Goal: Check status: Check status

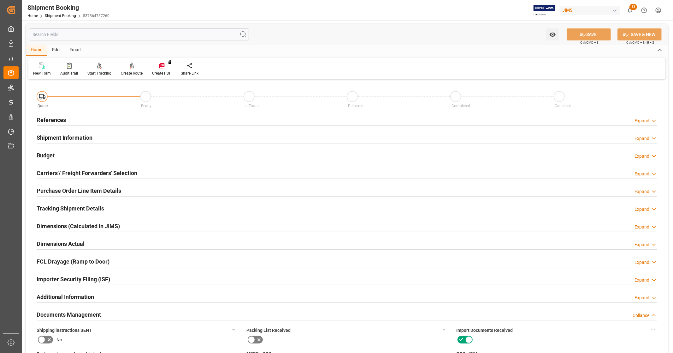
scroll to position [297, 0]
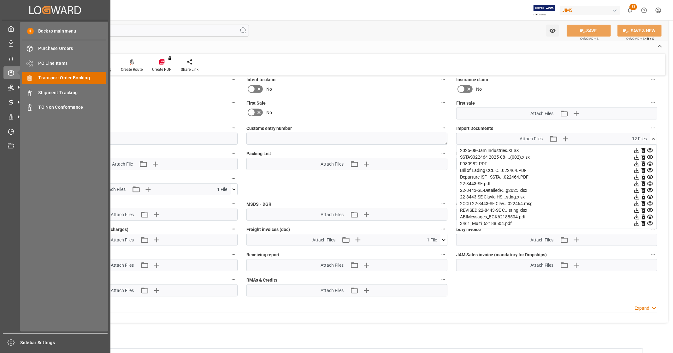
click at [83, 79] on span "Transport Order Booking" at bounding box center [73, 77] width 68 height 7
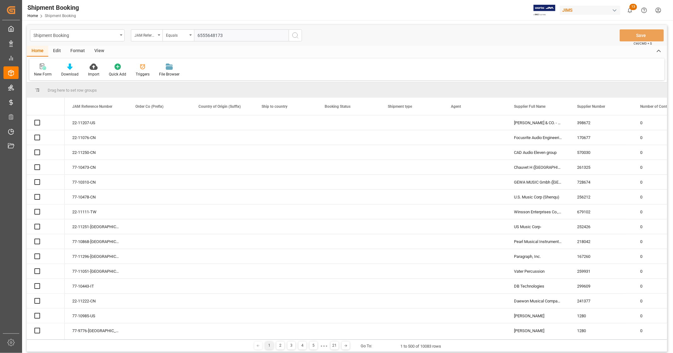
type input "6555648173"
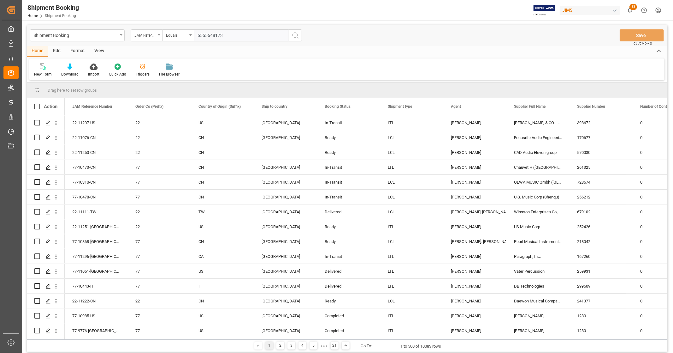
click at [295, 34] on icon "search button" at bounding box center [296, 36] width 8 height 8
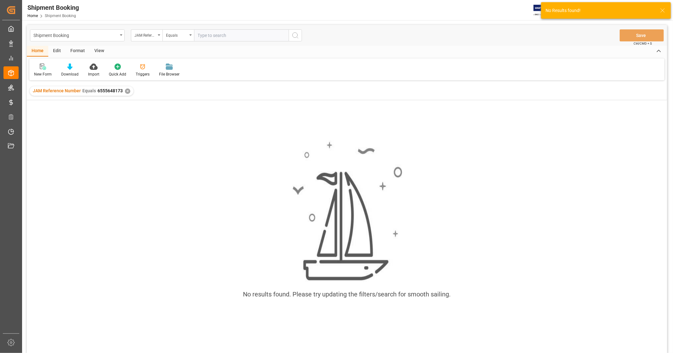
click at [125, 92] on div "✕" at bounding box center [127, 90] width 5 height 5
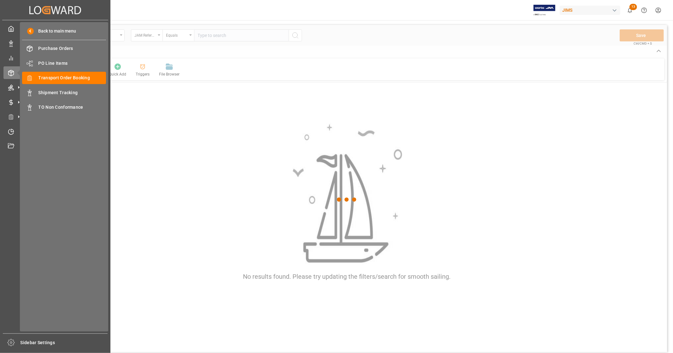
click at [65, 91] on span "Shipment Tracking" at bounding box center [73, 92] width 68 height 7
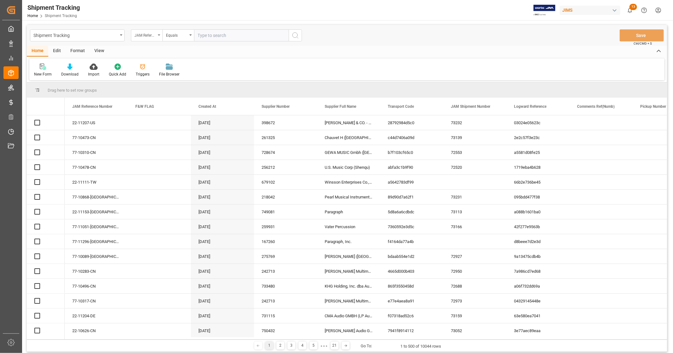
click at [153, 34] on div "JAM Reference Number" at bounding box center [144, 34] width 21 height 7
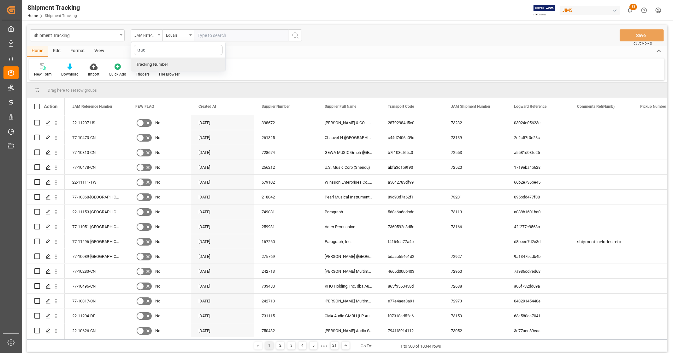
type input "track"
click at [155, 62] on div "Tracking Number" at bounding box center [178, 64] width 94 height 13
click at [224, 35] on input "text" at bounding box center [241, 35] width 95 height 12
paste input "6555648173"
type input "6555648173"
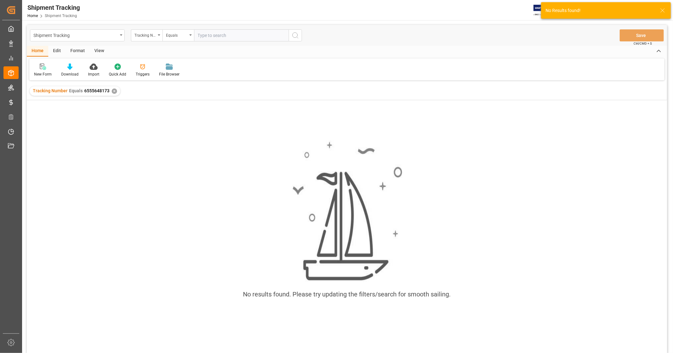
click at [112, 91] on div "✕" at bounding box center [114, 90] width 5 height 5
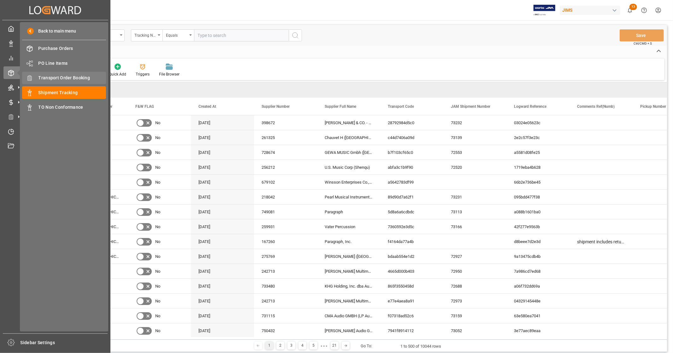
click at [84, 78] on span "Transport Order Booking" at bounding box center [73, 77] width 68 height 7
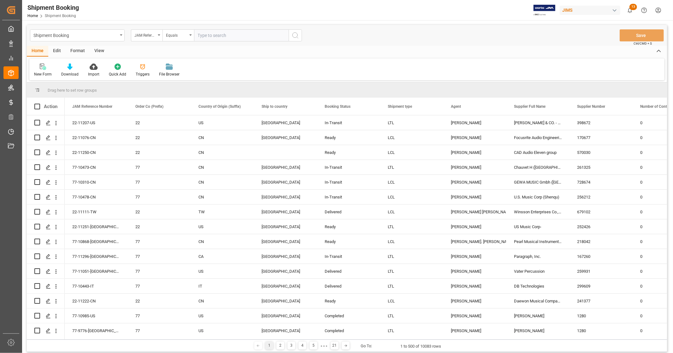
click at [240, 35] on input "text" at bounding box center [241, 35] width 95 height 12
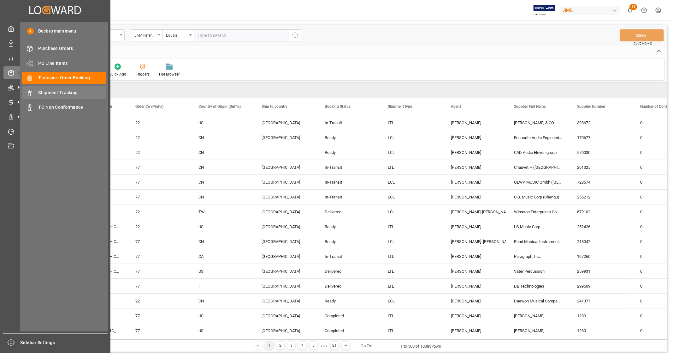
click at [74, 94] on span "Shipment Tracking" at bounding box center [73, 92] width 68 height 7
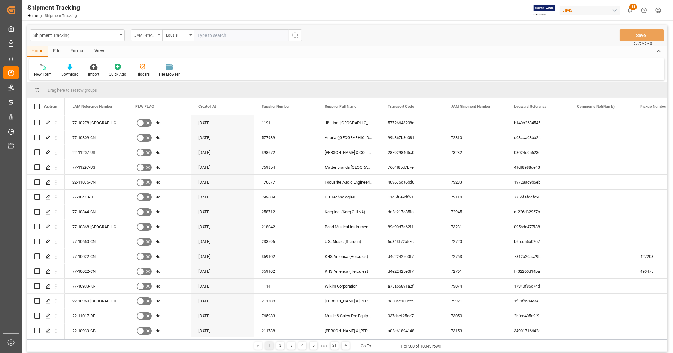
click at [151, 35] on div "JAM Reference Number" at bounding box center [144, 34] width 21 height 7
type input "track"
click at [160, 64] on div "Tracking Number" at bounding box center [178, 64] width 94 height 13
click at [223, 36] on input "text" at bounding box center [241, 35] width 95 height 12
paste input "884034357055"
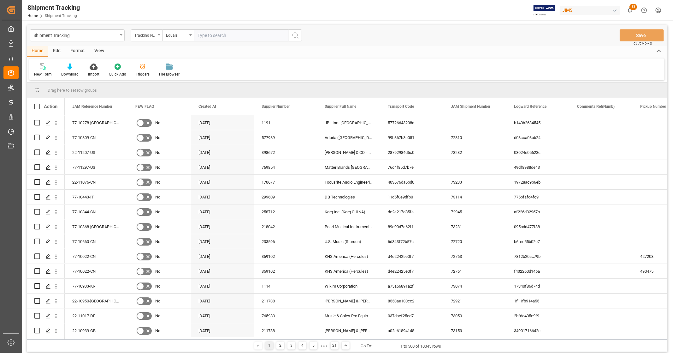
type input "884034357055"
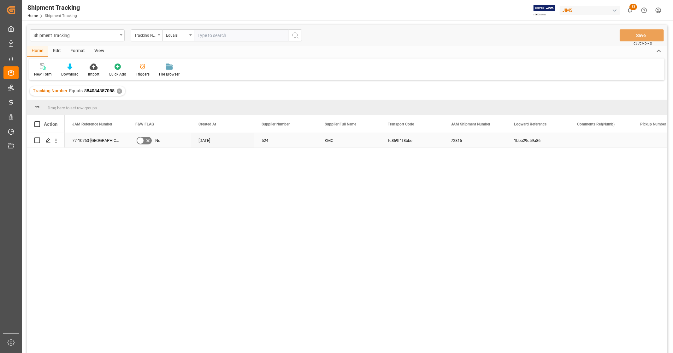
click at [108, 140] on div "77-10760-[GEOGRAPHIC_DATA]" at bounding box center [96, 140] width 63 height 15
